Goal: Find specific page/section: Find specific page/section

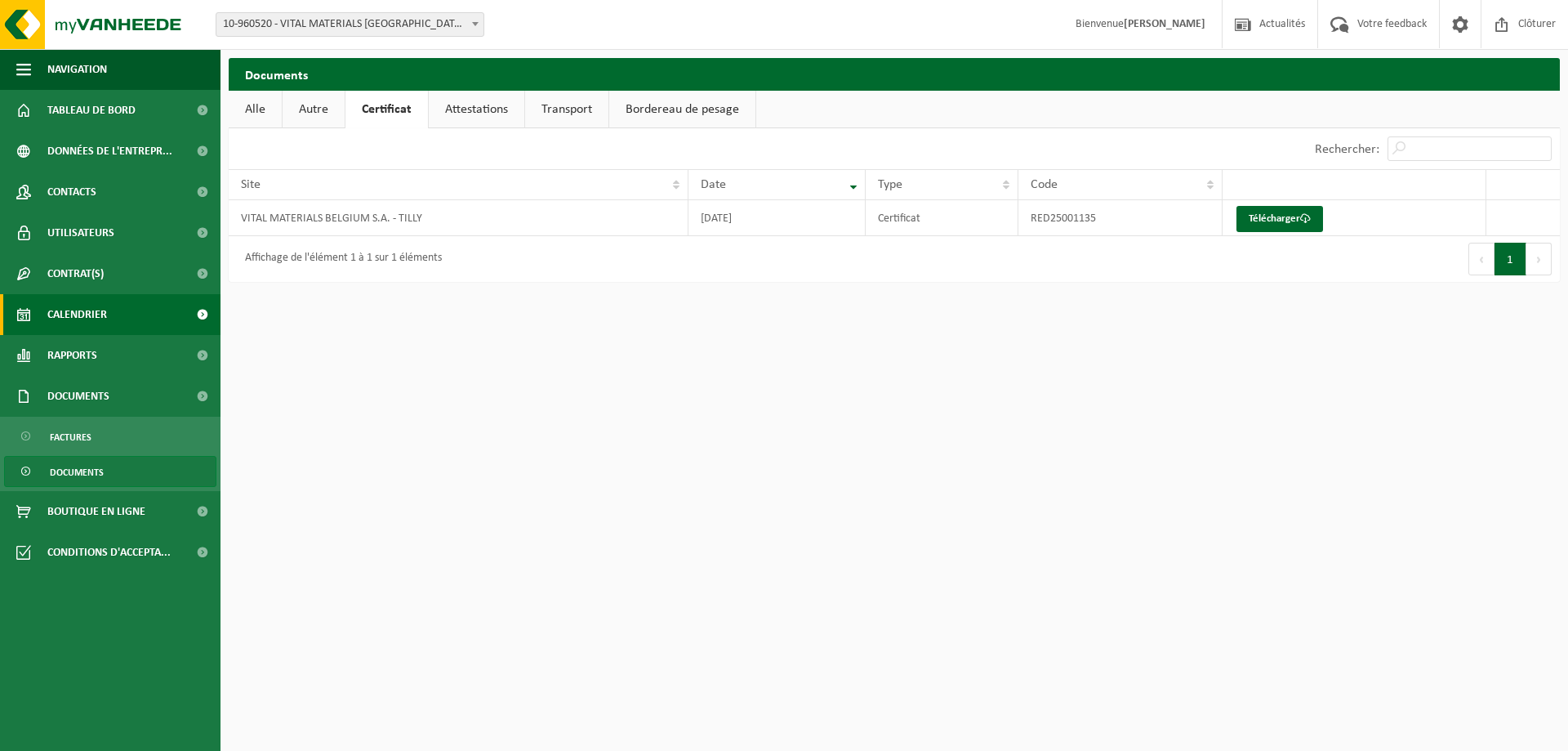
drag, startPoint x: 143, startPoint y: 318, endPoint x: 158, endPoint y: 313, distance: 15.8
click at [144, 318] on link "Calendrier" at bounding box center [110, 314] width 221 height 41
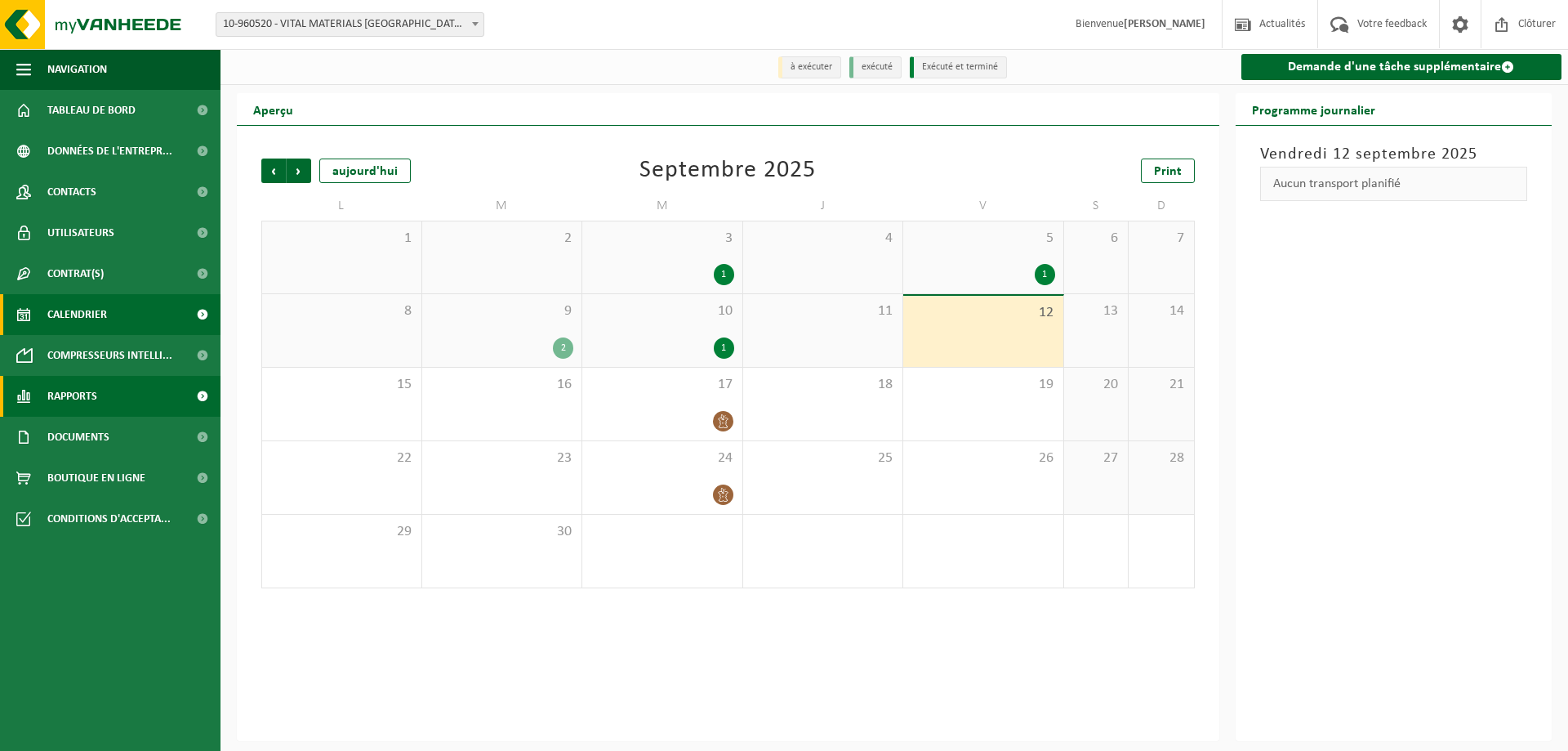
click at [70, 383] on span "Rapports" at bounding box center [72, 396] width 50 height 41
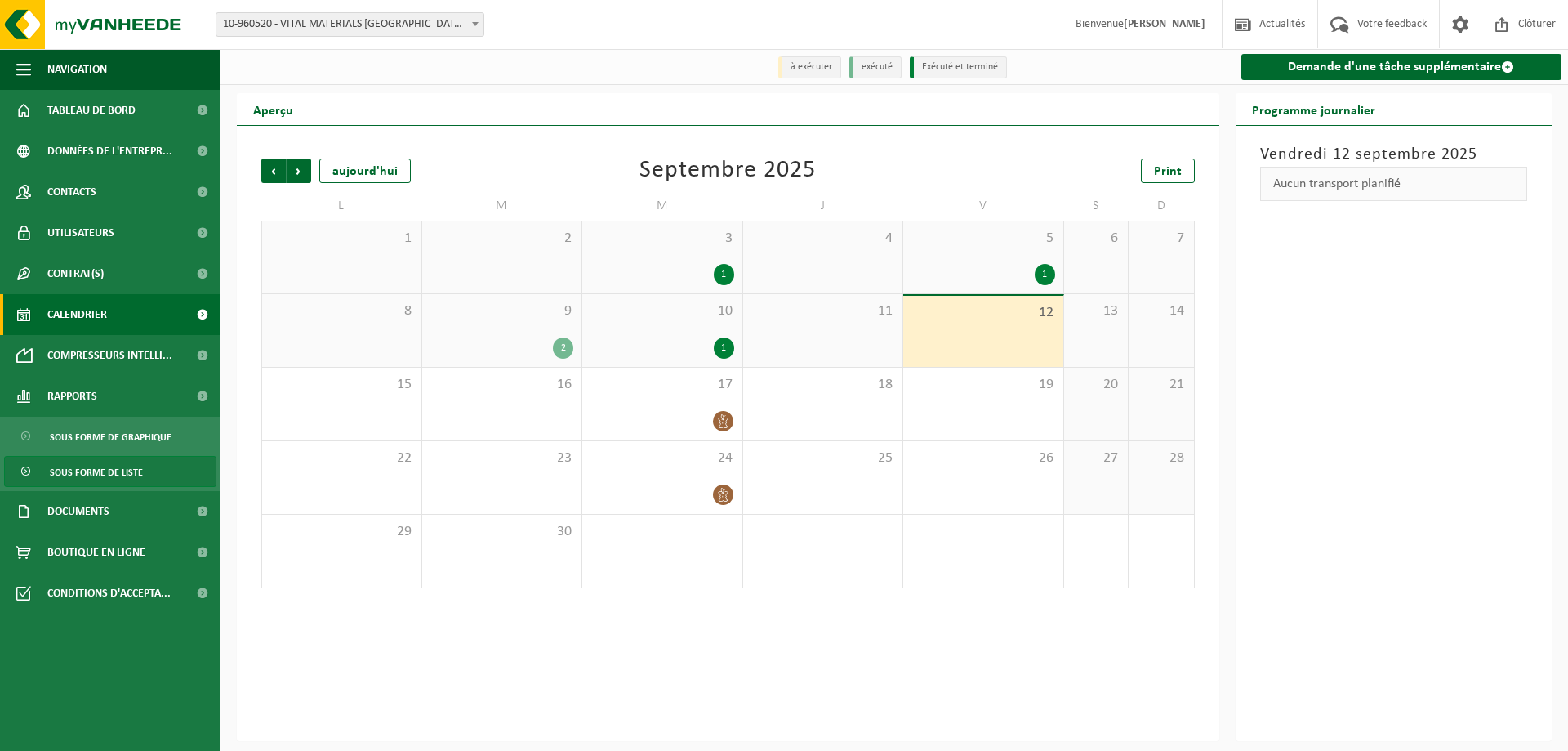
click at [63, 468] on span "Sous forme de liste" at bounding box center [96, 472] width 93 height 31
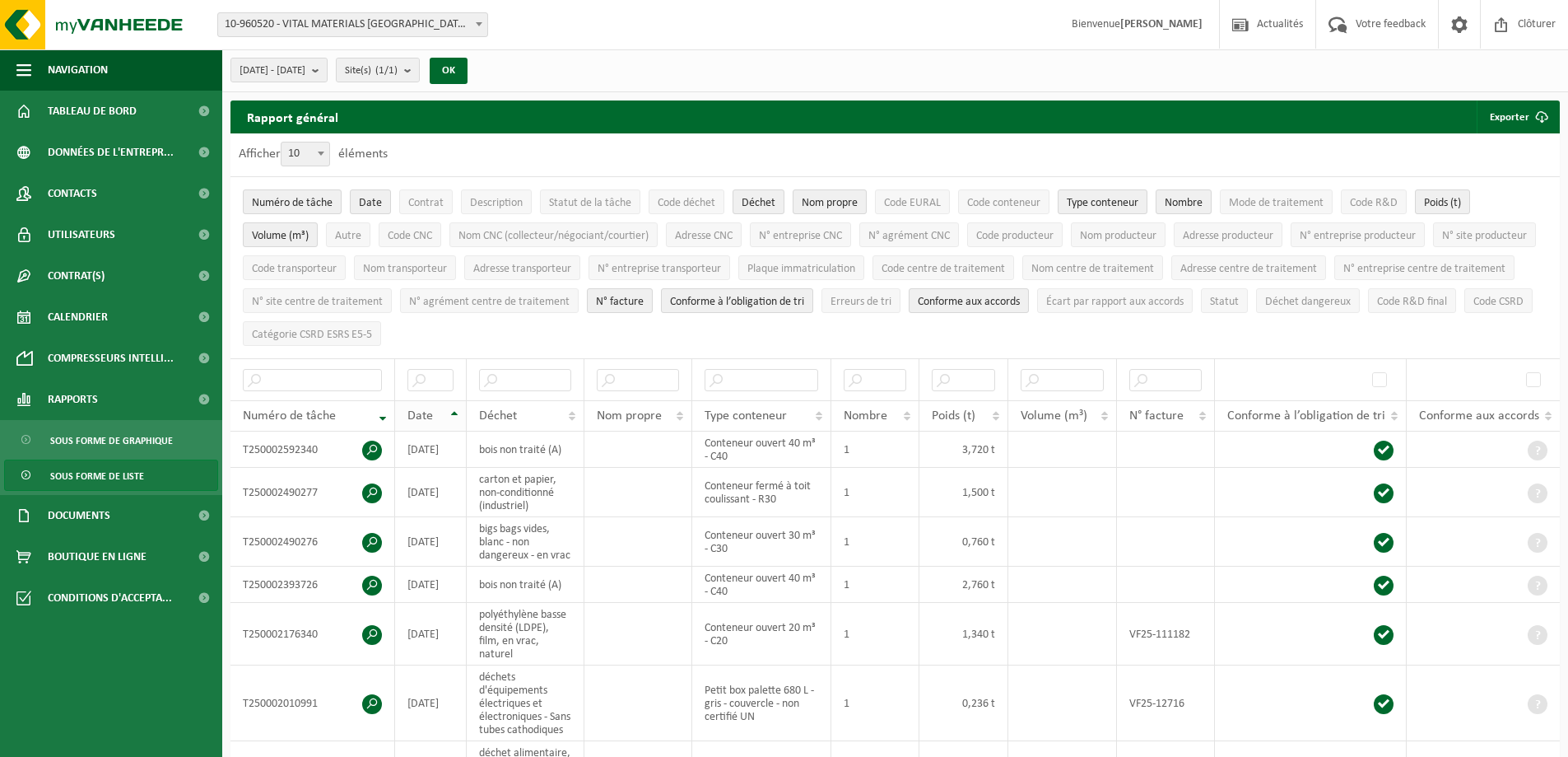
click at [448, 404] on th "Date" at bounding box center [431, 416] width 72 height 32
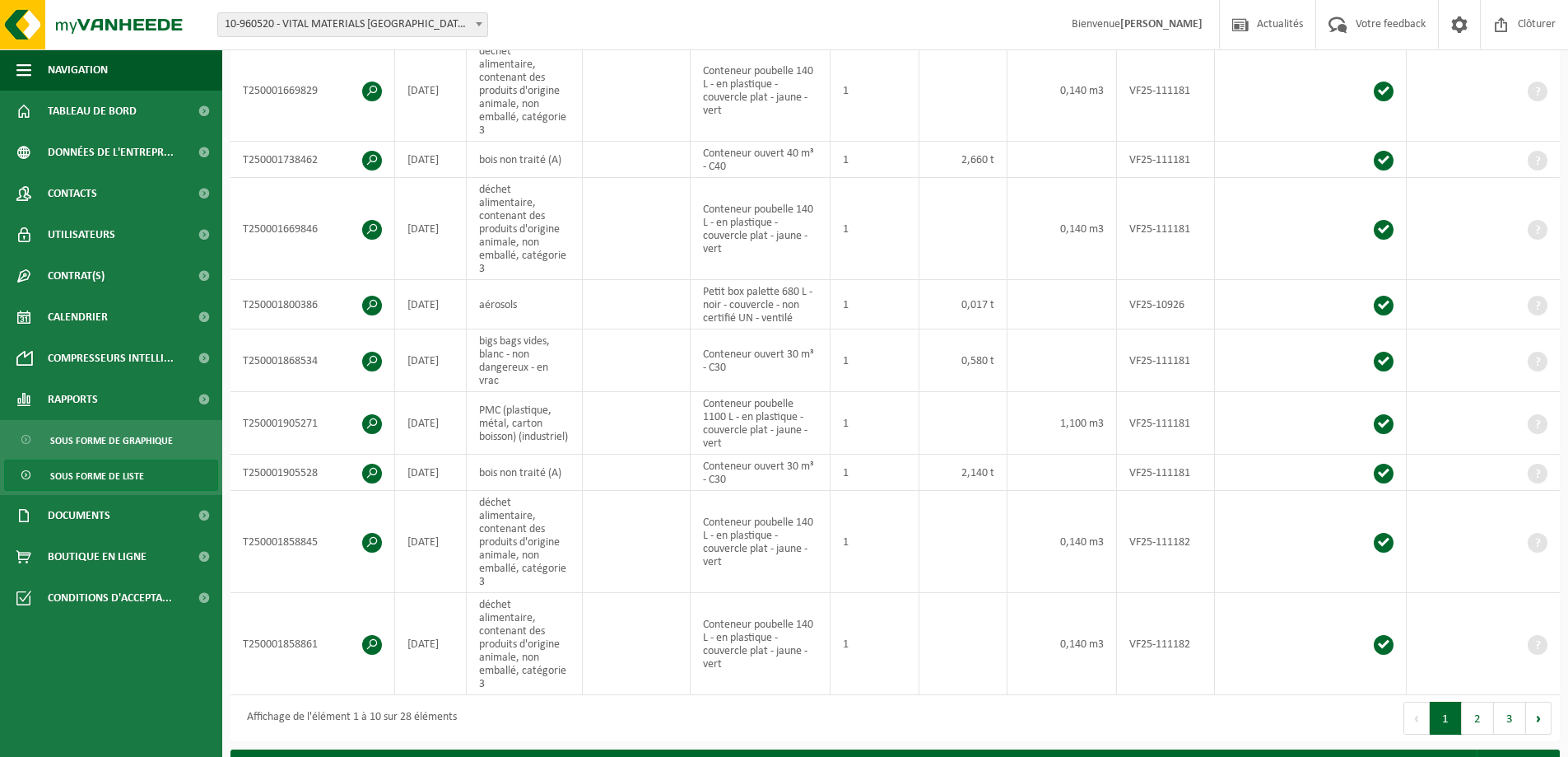
scroll to position [824, 0]
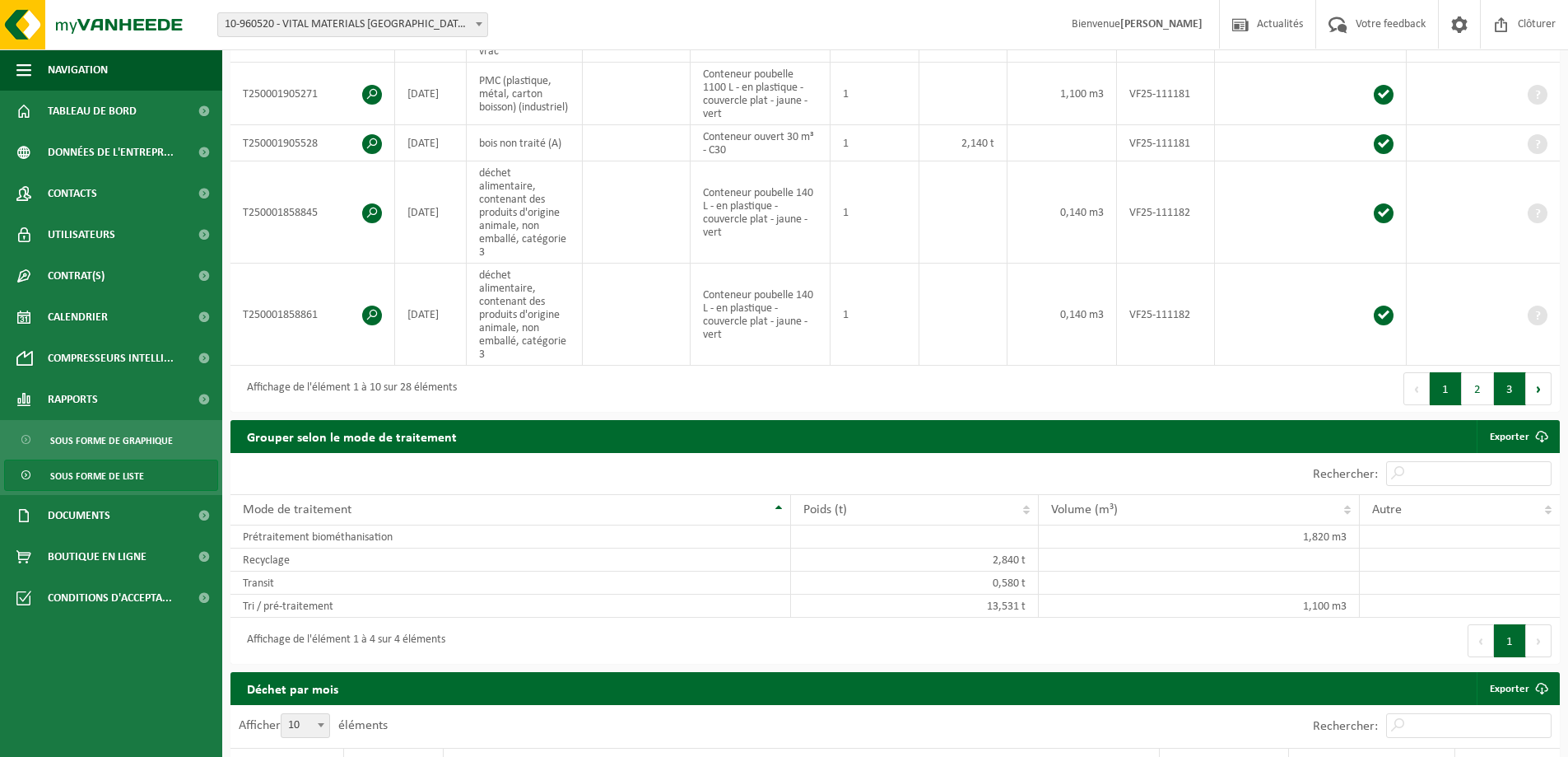
click at [1501, 373] on button "3" at bounding box center [1510, 389] width 32 height 33
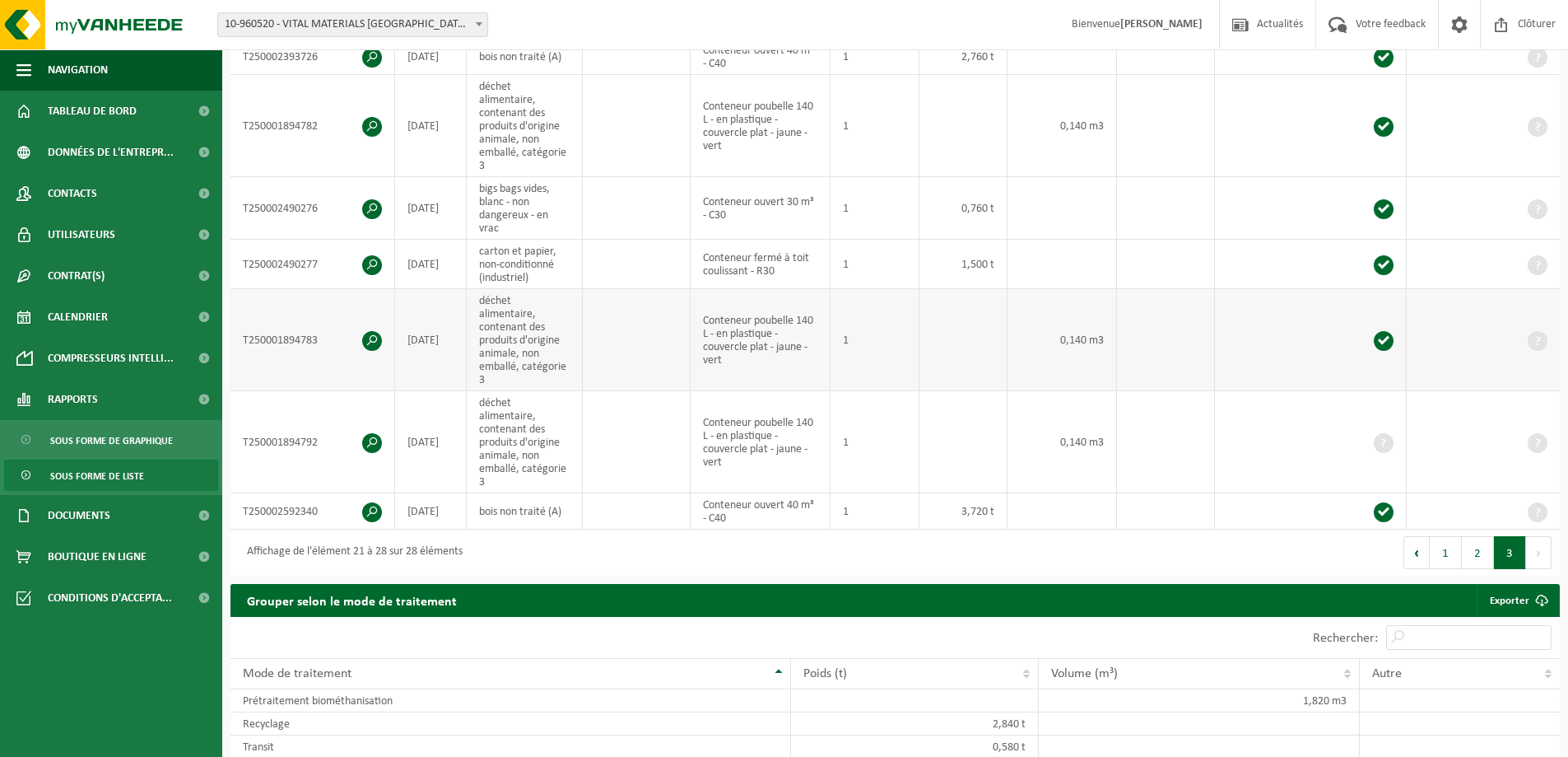
scroll to position [494, 0]
